Goal: Information Seeking & Learning: Learn about a topic

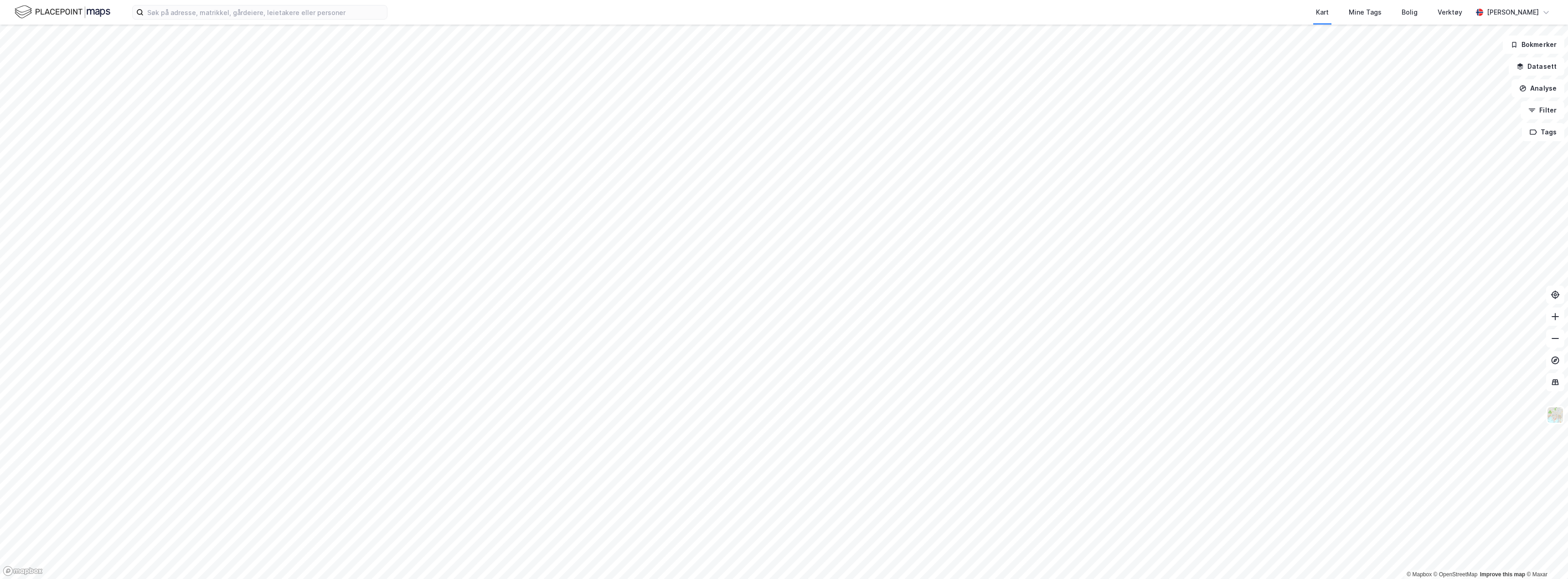
click at [168, 20] on div "Kart Mine Tags Bolig Verktøy [PERSON_NAME]" at bounding box center [784, 12] width 1568 height 24
click at [171, 8] on input at bounding box center [265, 12] width 243 height 13
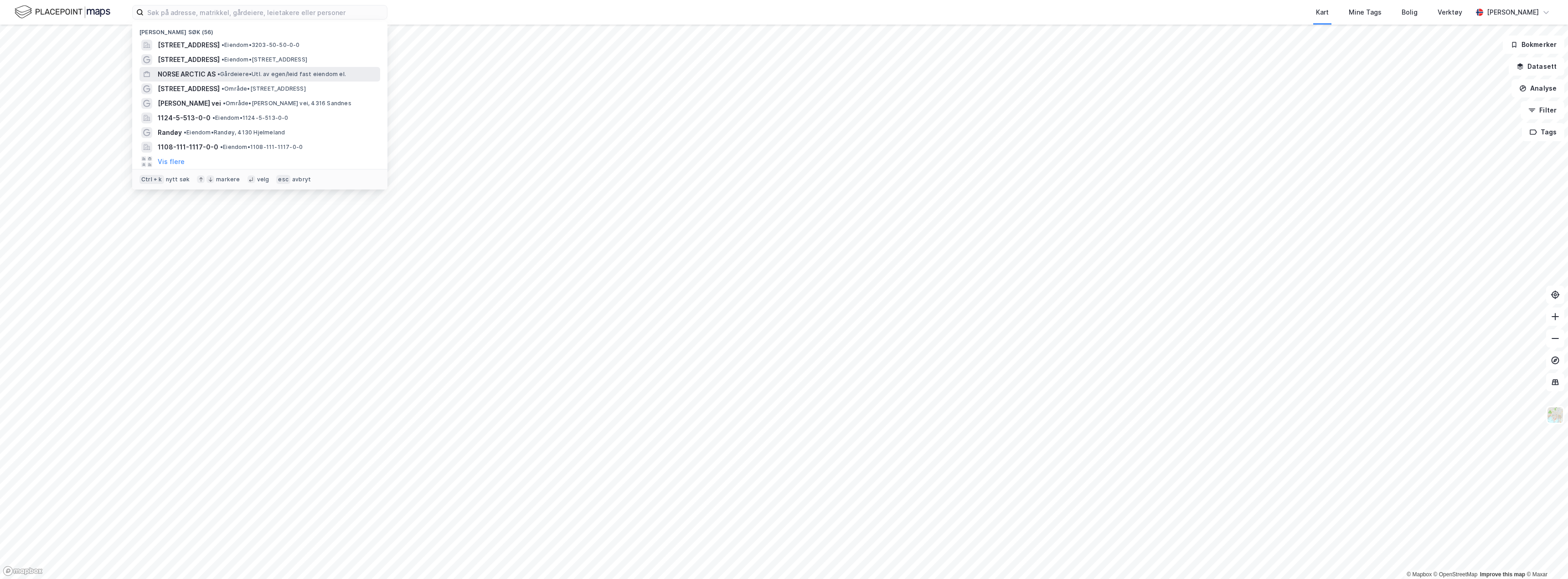
click at [203, 76] on span "NORSE ARCTIC AS" at bounding box center [186, 74] width 58 height 11
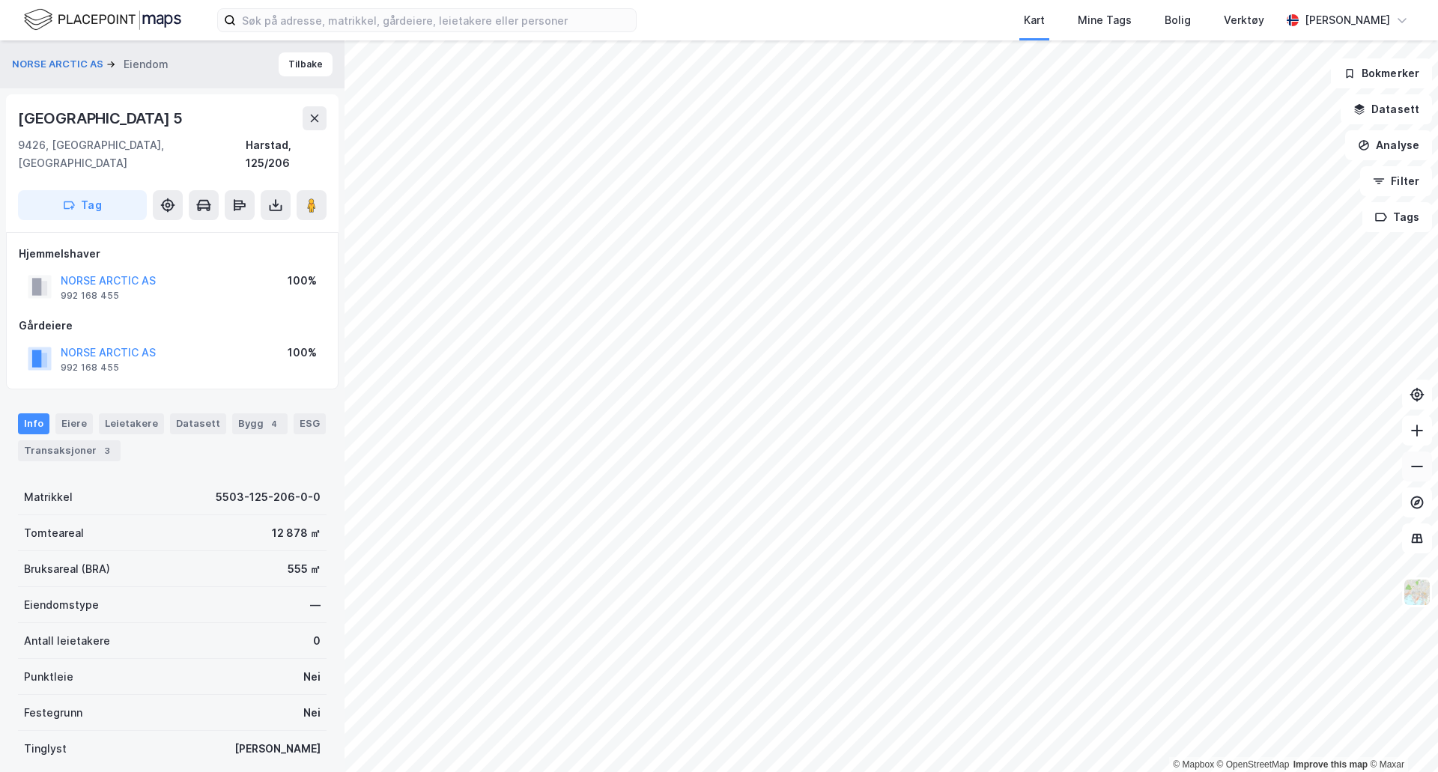
click at [1412, 460] on icon at bounding box center [1416, 466] width 15 height 15
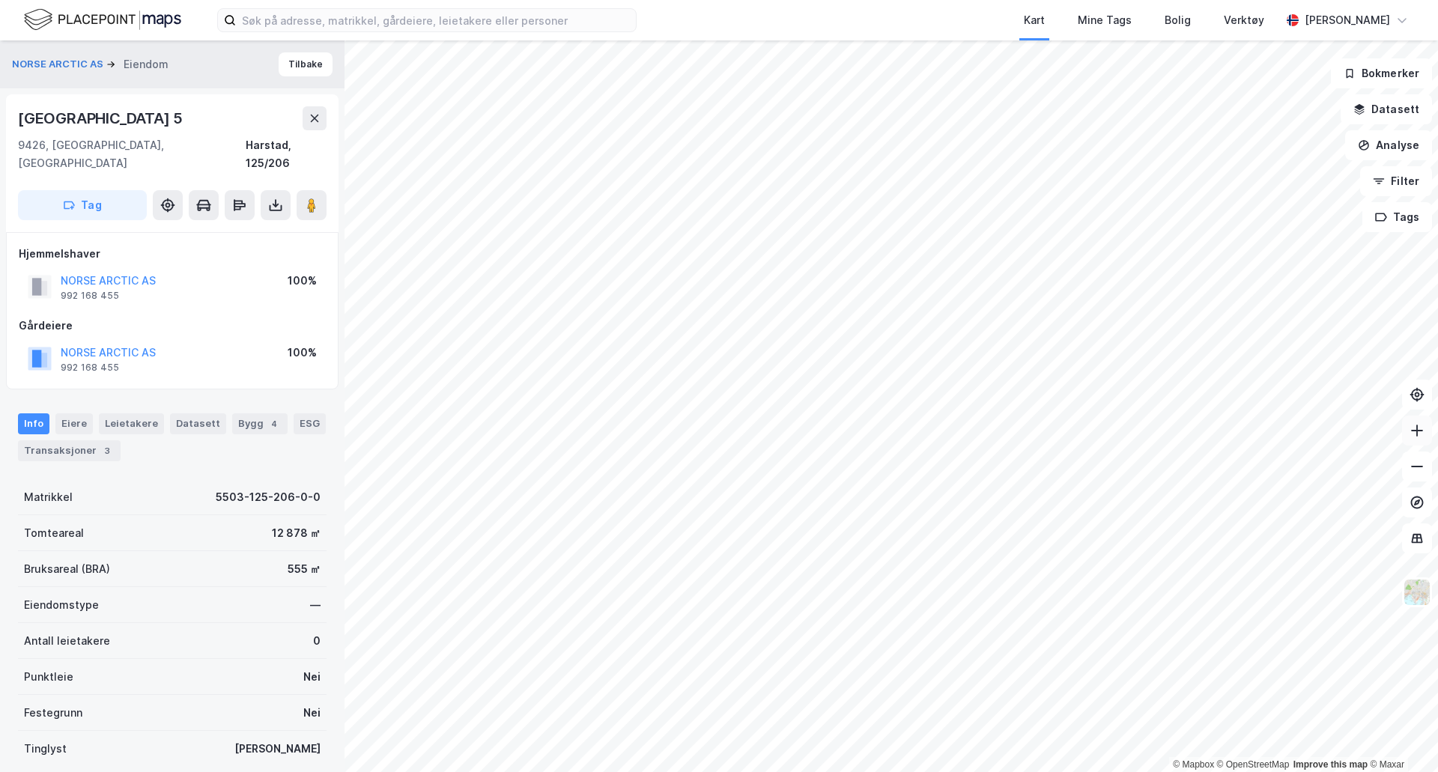
click at [1415, 429] on icon at bounding box center [1416, 430] width 15 height 15
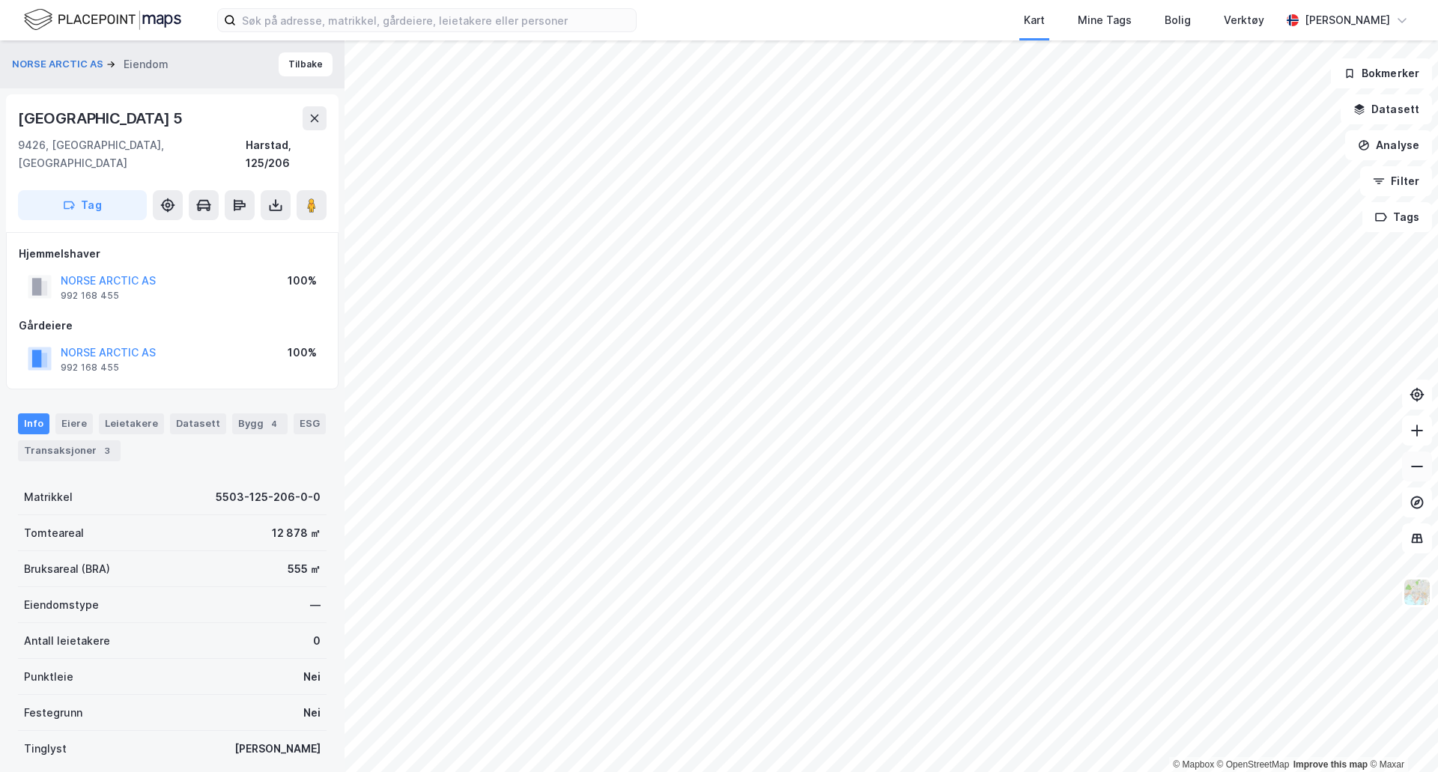
click at [1427, 471] on button at bounding box center [1417, 467] width 30 height 30
click at [1414, 432] on icon at bounding box center [1416, 430] width 15 height 15
click at [1413, 432] on icon at bounding box center [1416, 430] width 15 height 15
